Goal: Task Accomplishment & Management: Complete application form

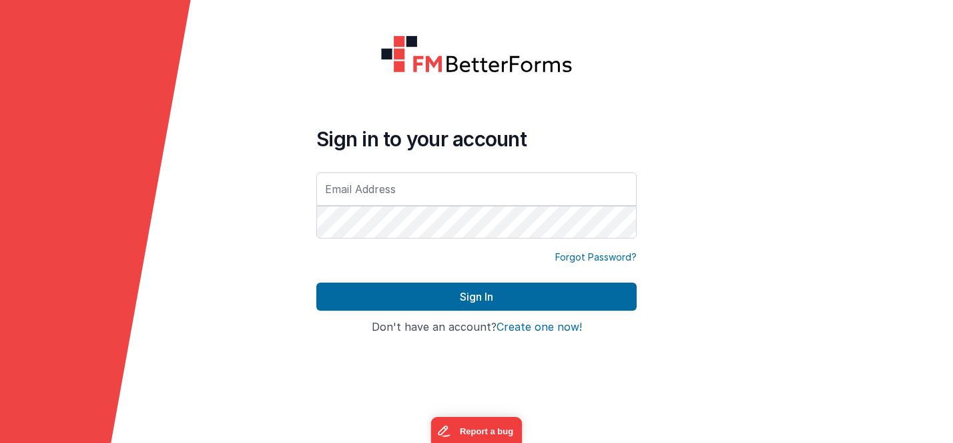
click at [551, 329] on button "Create one now!" at bounding box center [539, 327] width 85 height 12
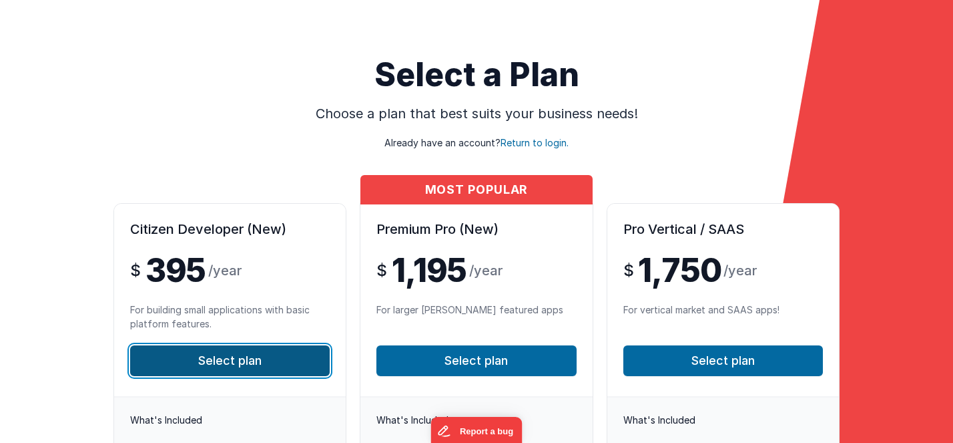
click at [282, 365] on button "Select plan" at bounding box center [230, 360] width 200 height 31
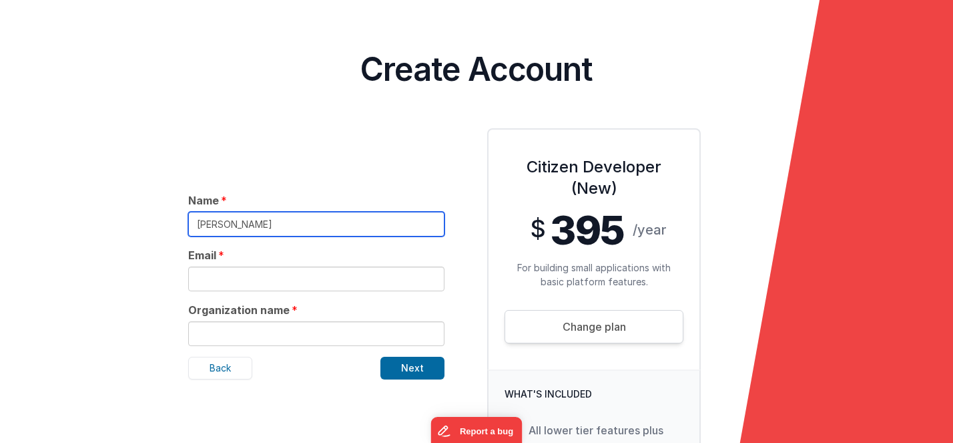
type input "[PERSON_NAME]"
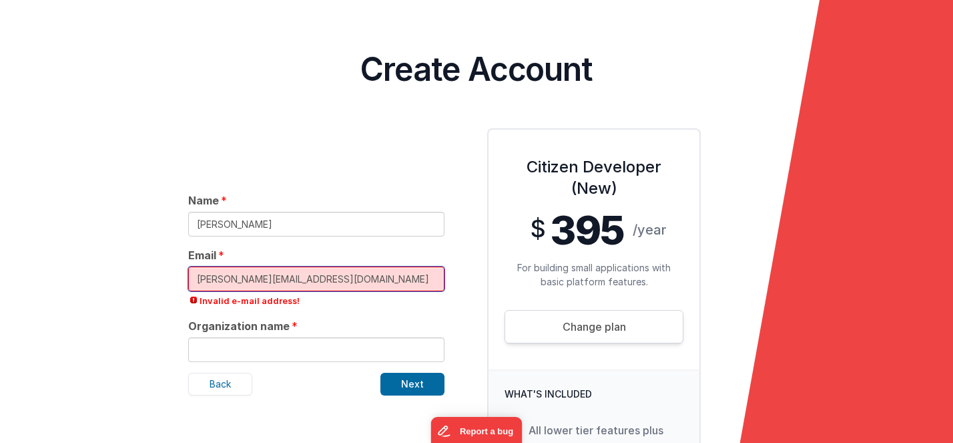
type input "[PERSON_NAME][EMAIL_ADDRESS][DOMAIN_NAME]"
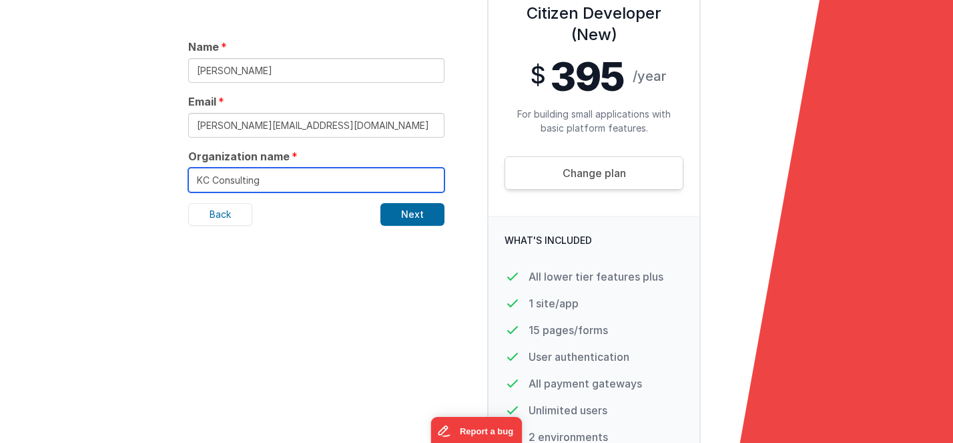
scroll to position [230, 0]
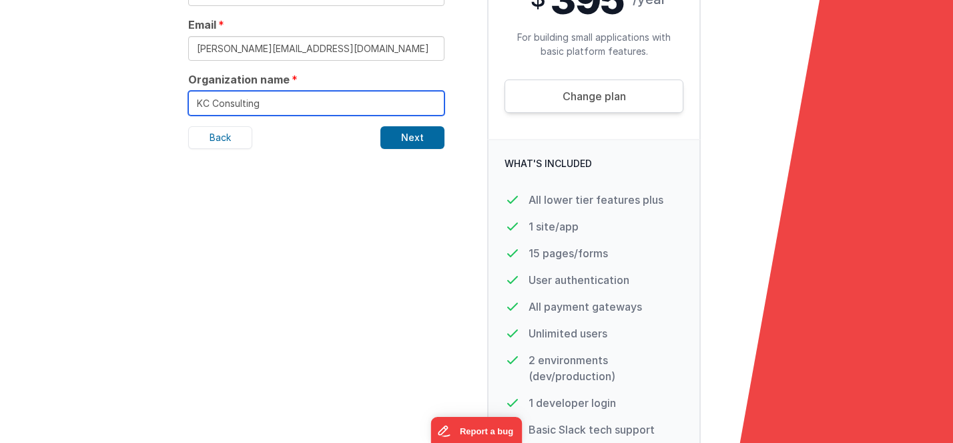
click at [424, 115] on input "KC Consulting" at bounding box center [316, 103] width 256 height 25
type input "KC Consulting"
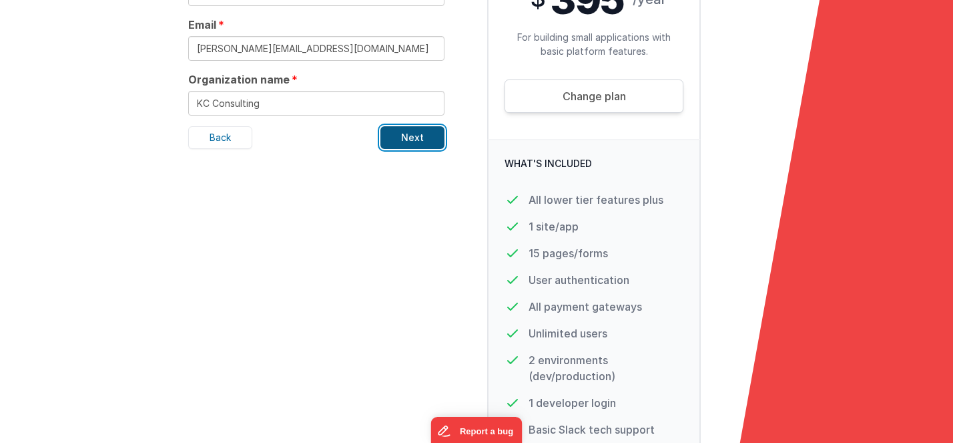
click at [423, 132] on button "Next" at bounding box center [413, 137] width 64 height 23
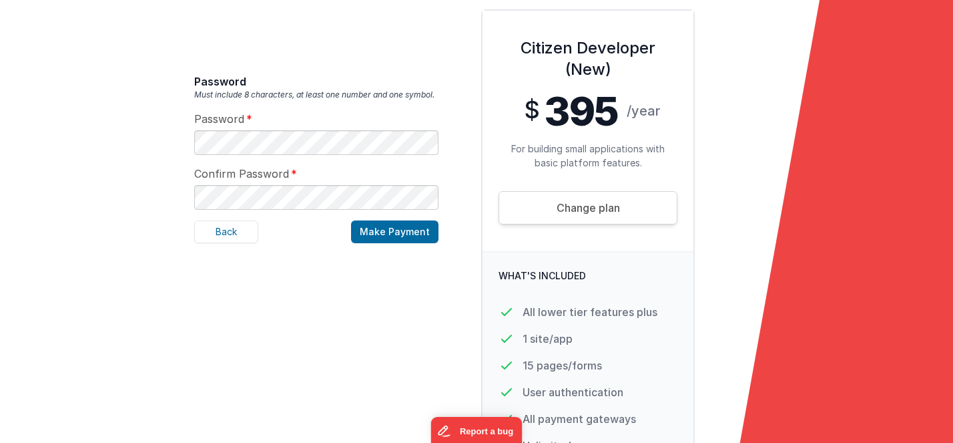
scroll to position [96, 0]
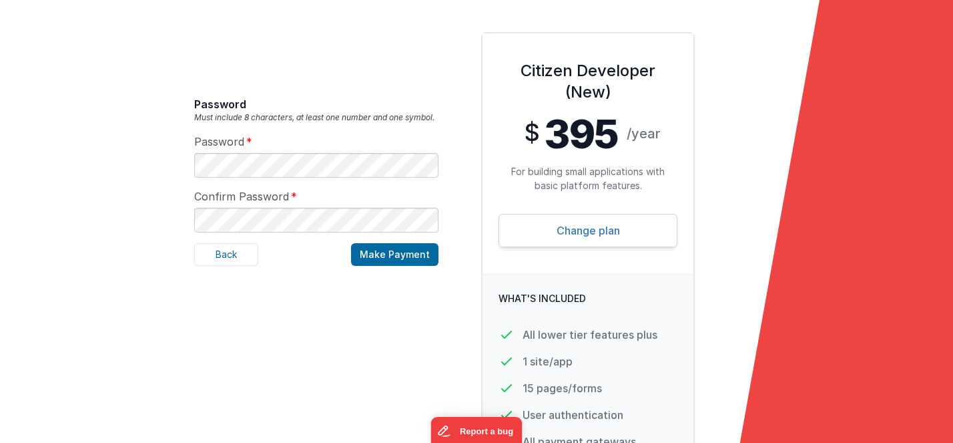
click at [521, 223] on link "Change plan" at bounding box center [588, 230] width 179 height 33
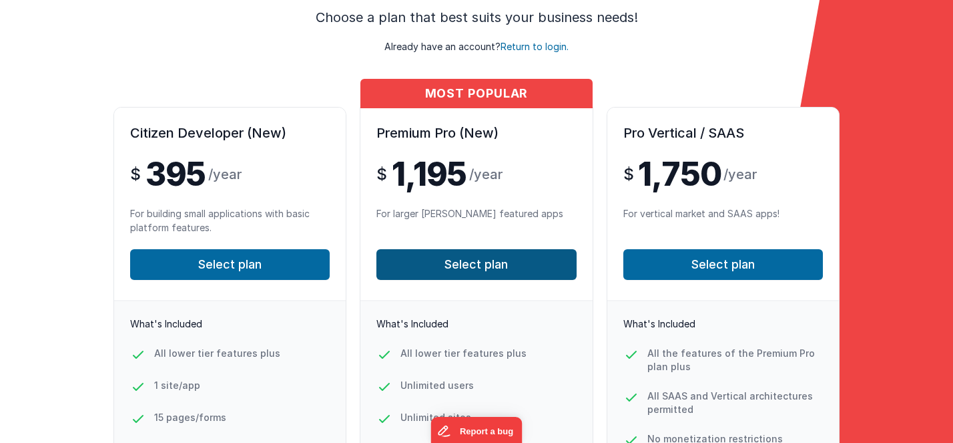
scroll to position [231, 0]
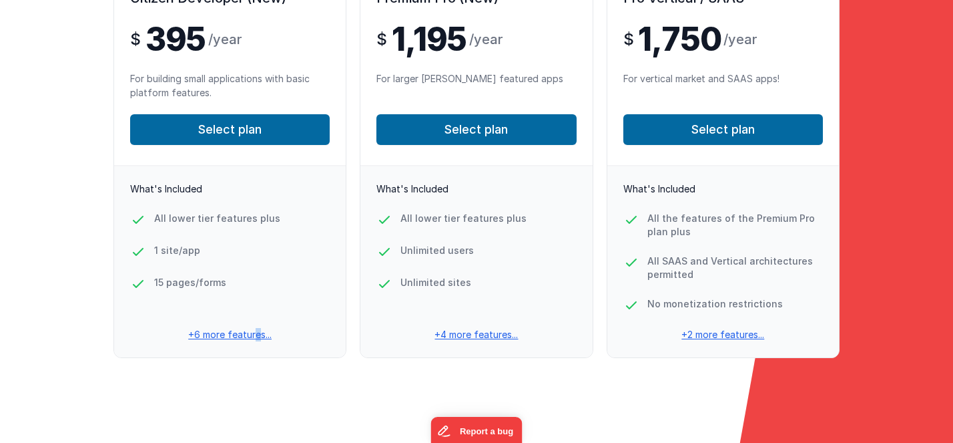
click at [251, 339] on p "+6 more features..." at bounding box center [230, 334] width 232 height 13
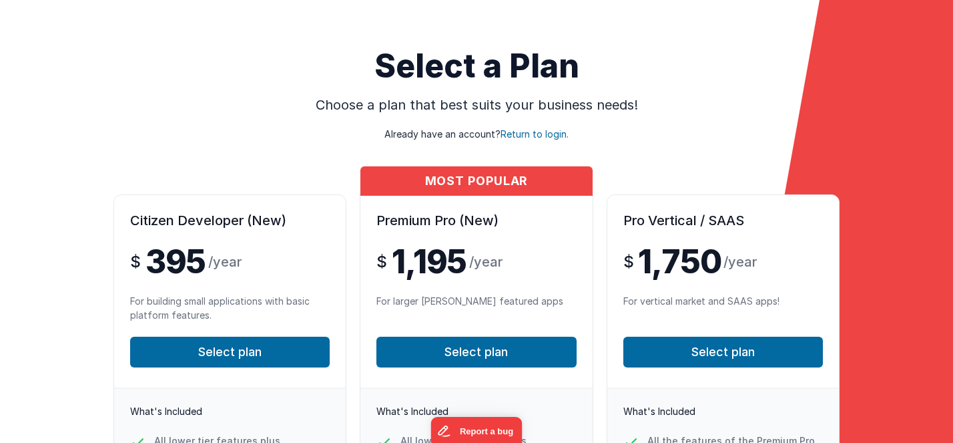
scroll to position [0, 0]
